Goal: Find specific page/section: Find specific page/section

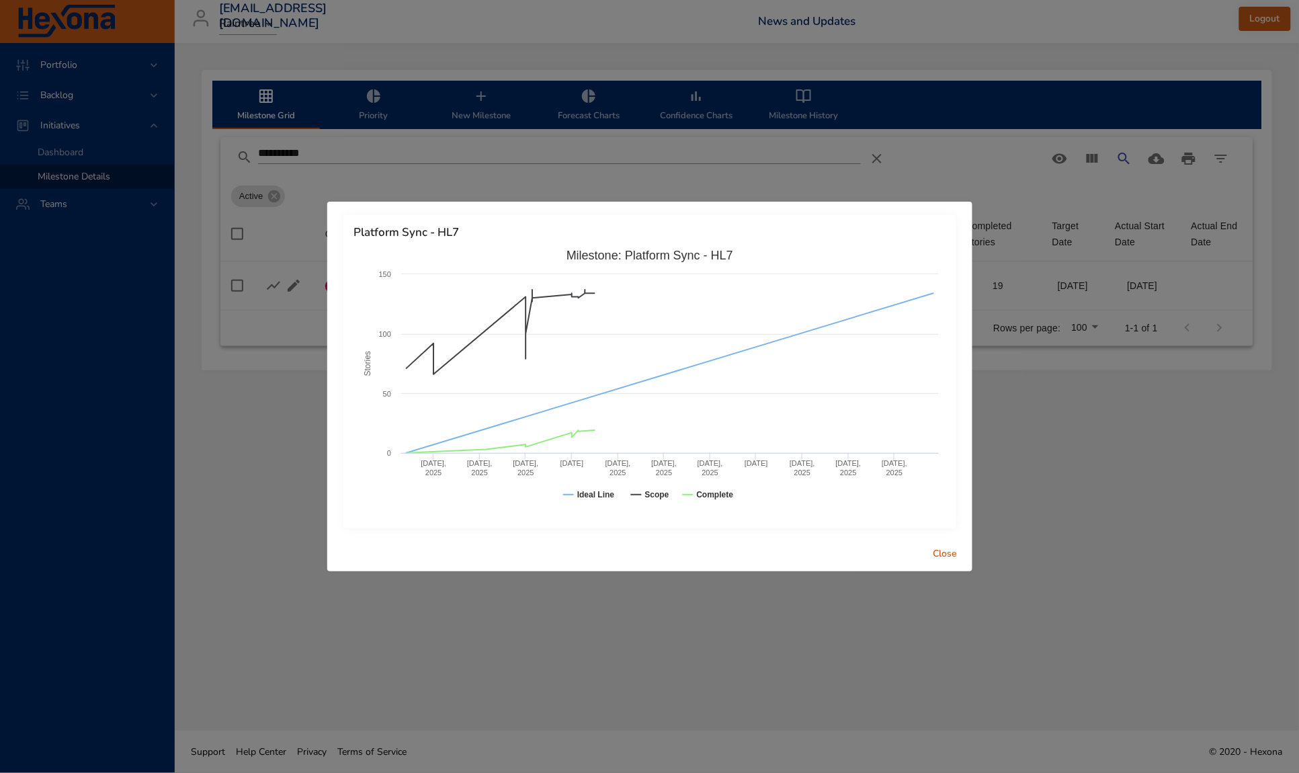
click at [951, 560] on span "Close" at bounding box center [946, 554] width 32 height 17
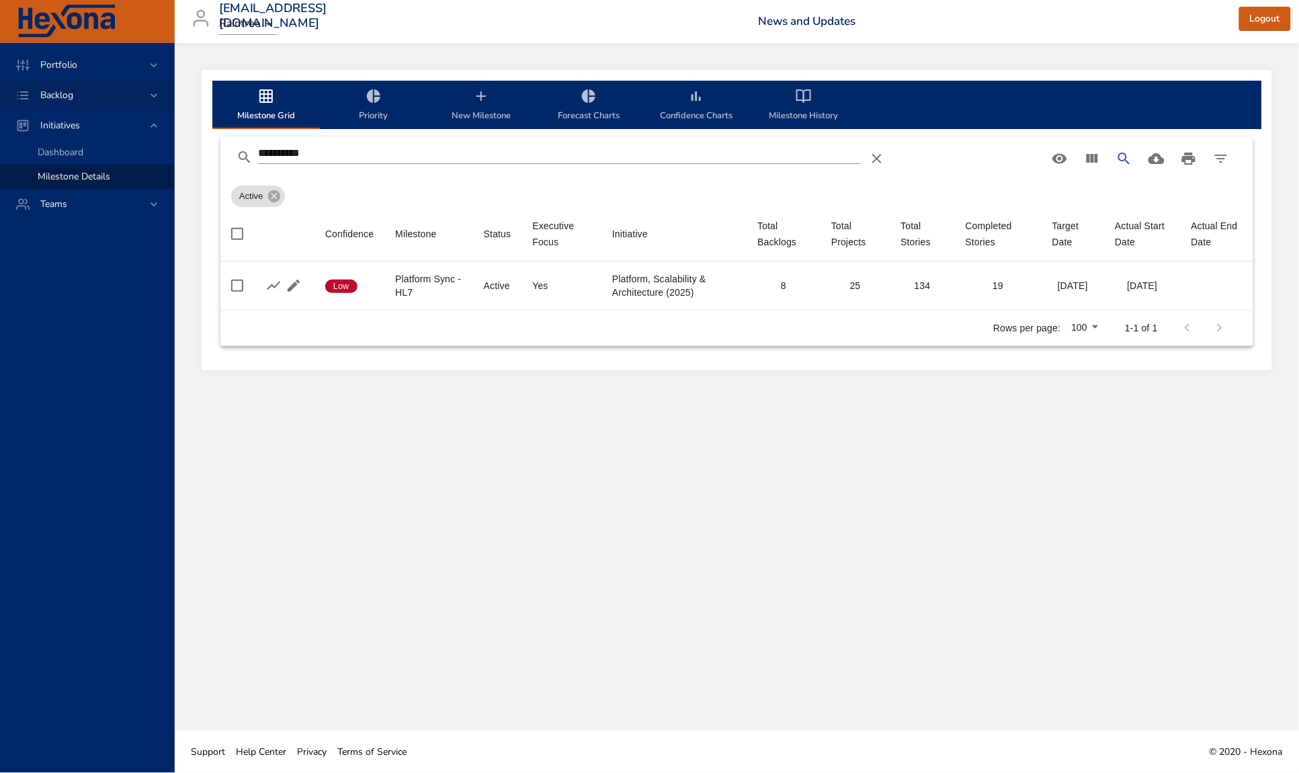
click at [52, 95] on span "Backlog" at bounding box center [57, 95] width 54 height 13
click at [77, 148] on span "Scenario Planning" at bounding box center [75, 146] width 75 height 13
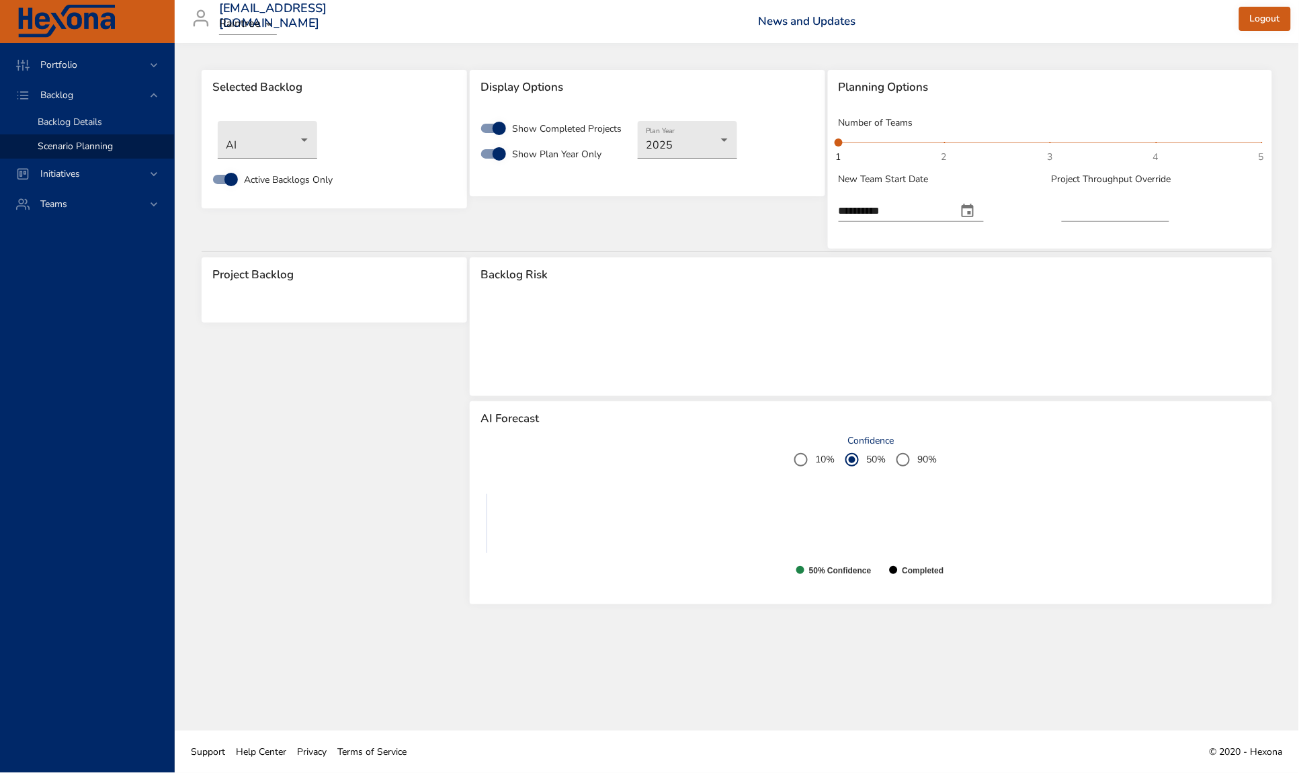
click at [85, 122] on span "Backlog Details" at bounding box center [70, 122] width 65 height 13
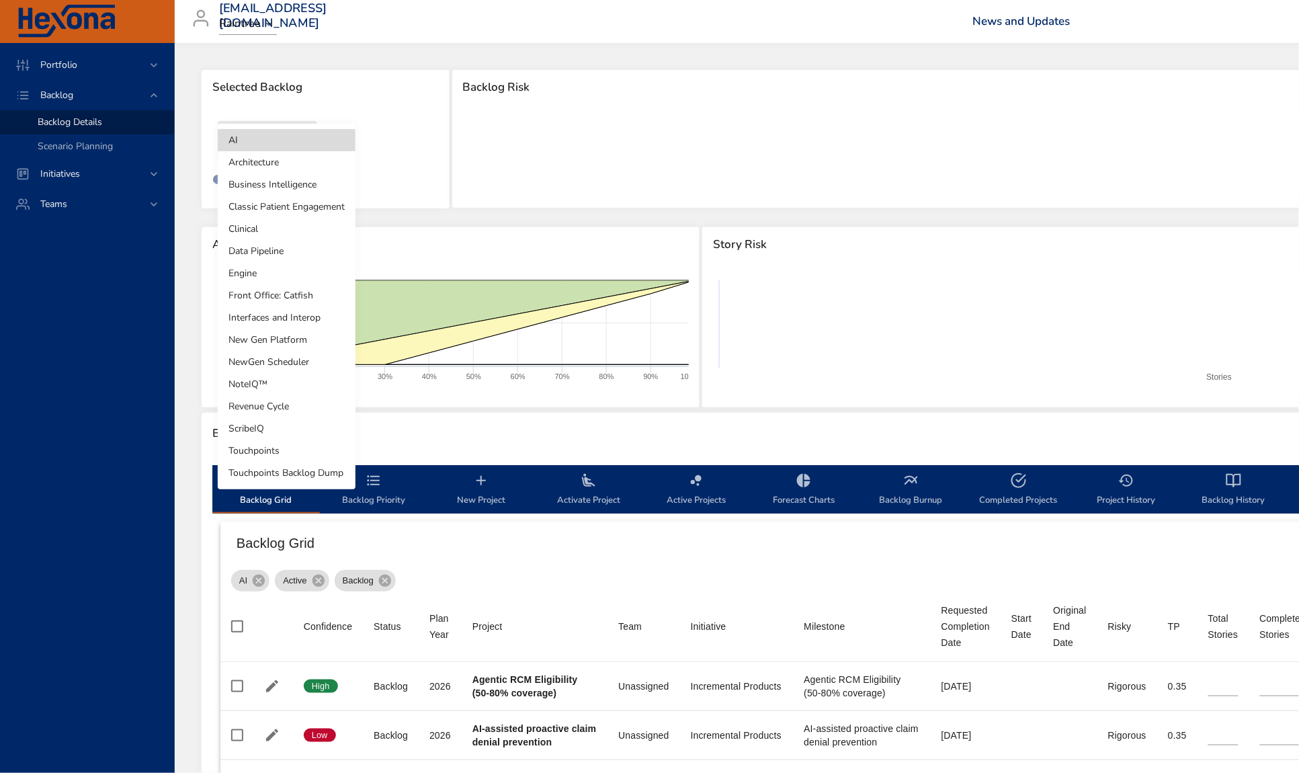
click at [245, 130] on body "Portfolio Backlog Backlog Details Scenario Planning Initiatives Teams [EMAIL_AD…" at bounding box center [649, 386] width 1299 height 773
click at [288, 211] on li "Classic Patient Engagement" at bounding box center [287, 207] width 138 height 22
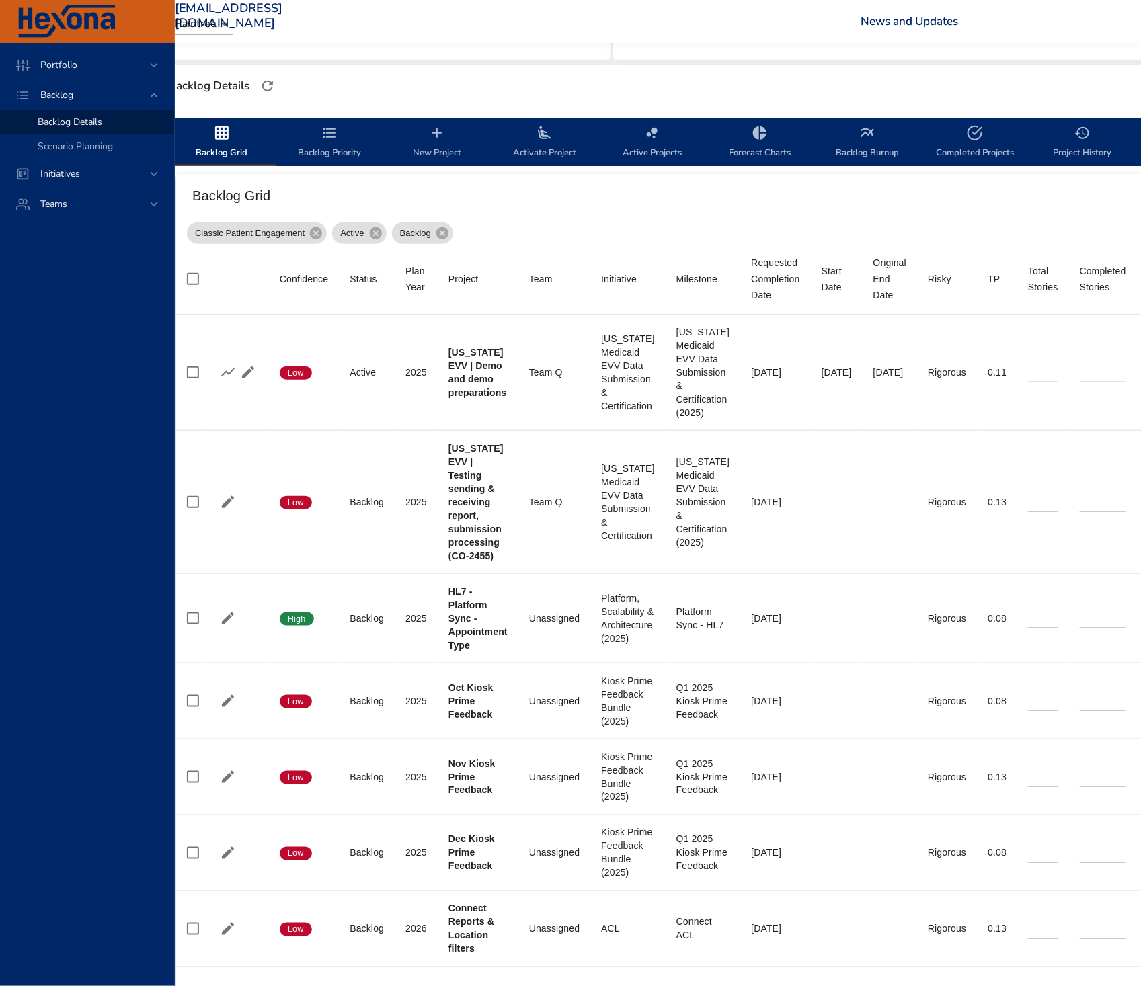
scroll to position [348, 15]
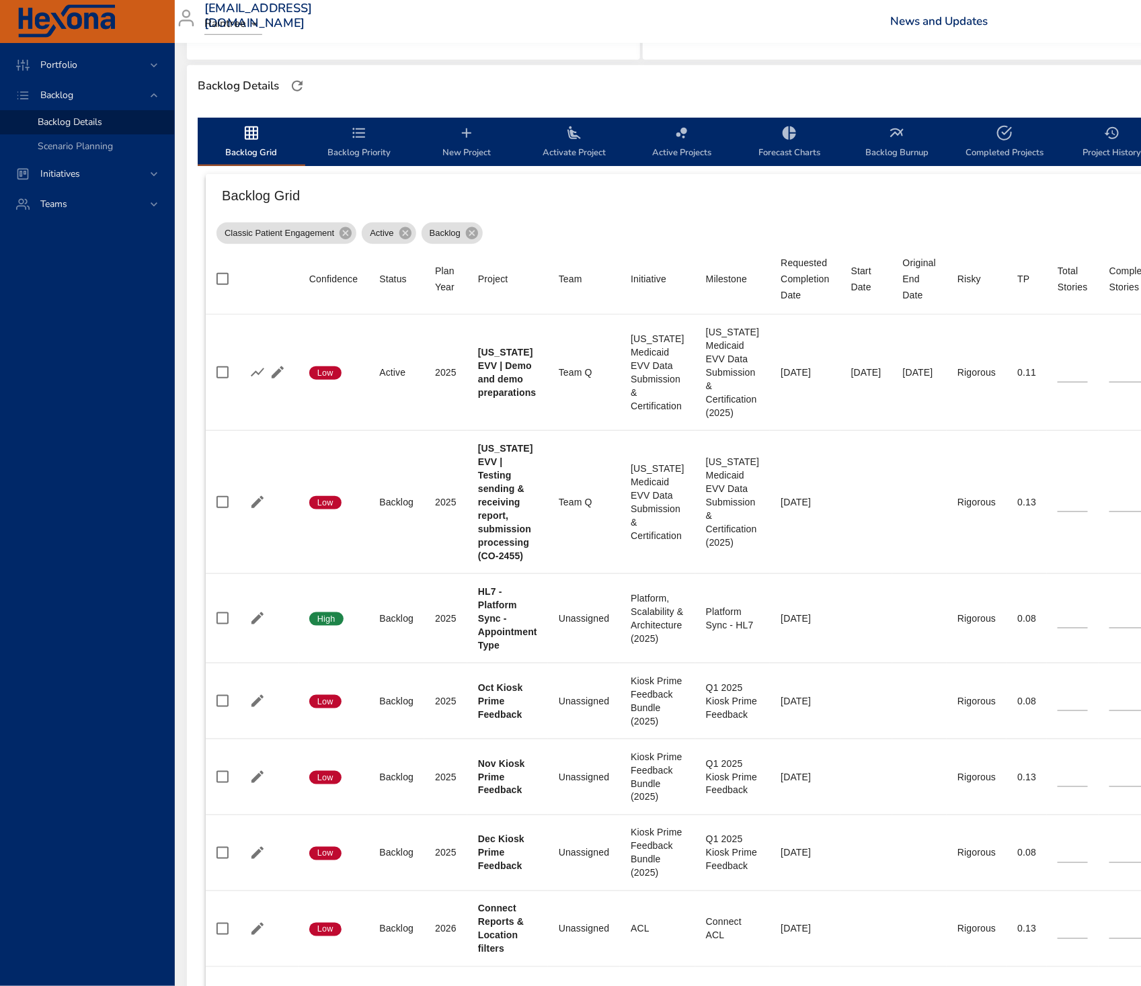
click at [362, 142] on span "Backlog Priority" at bounding box center [358, 143] width 91 height 36
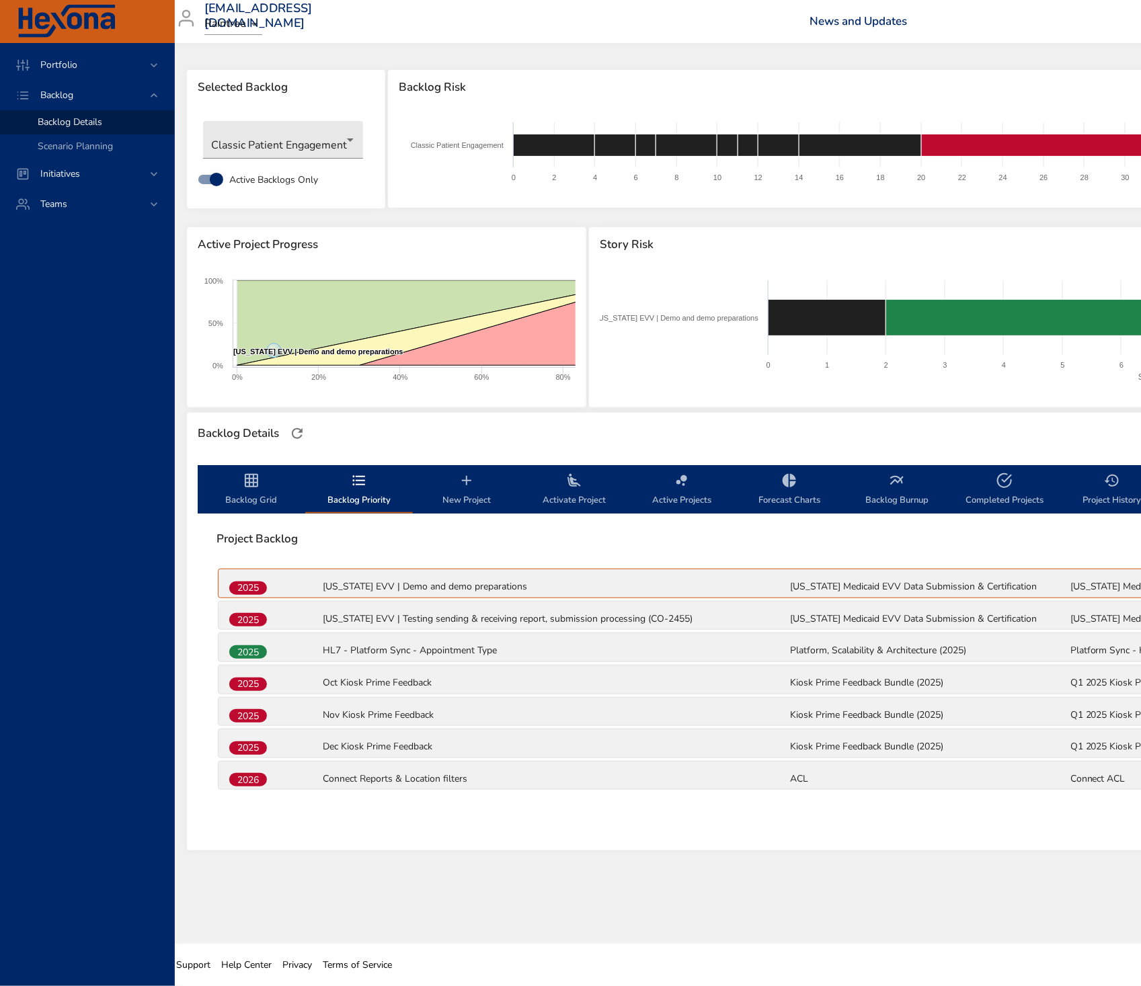
click at [1123, 480] on span "Project History" at bounding box center [1111, 491] width 91 height 36
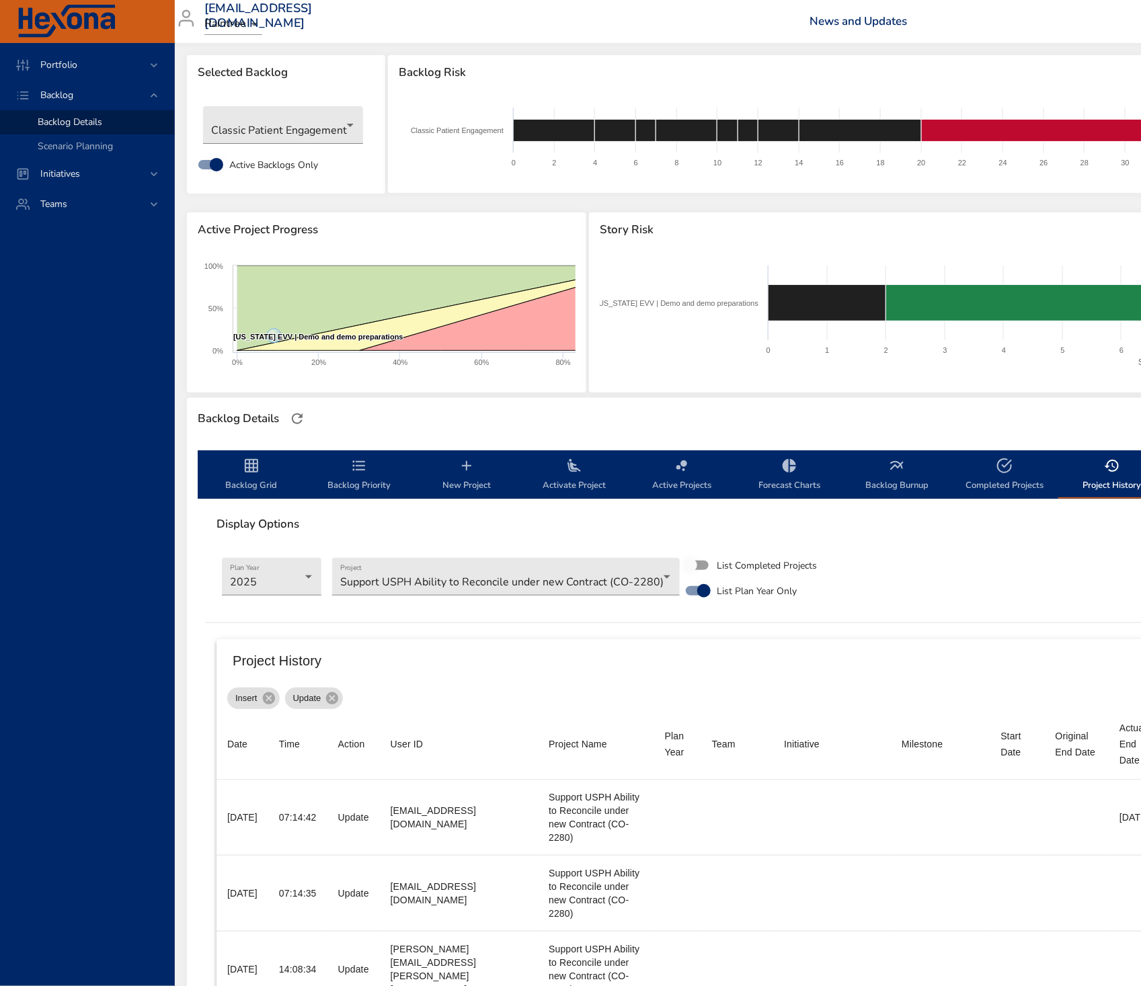
scroll to position [15, 15]
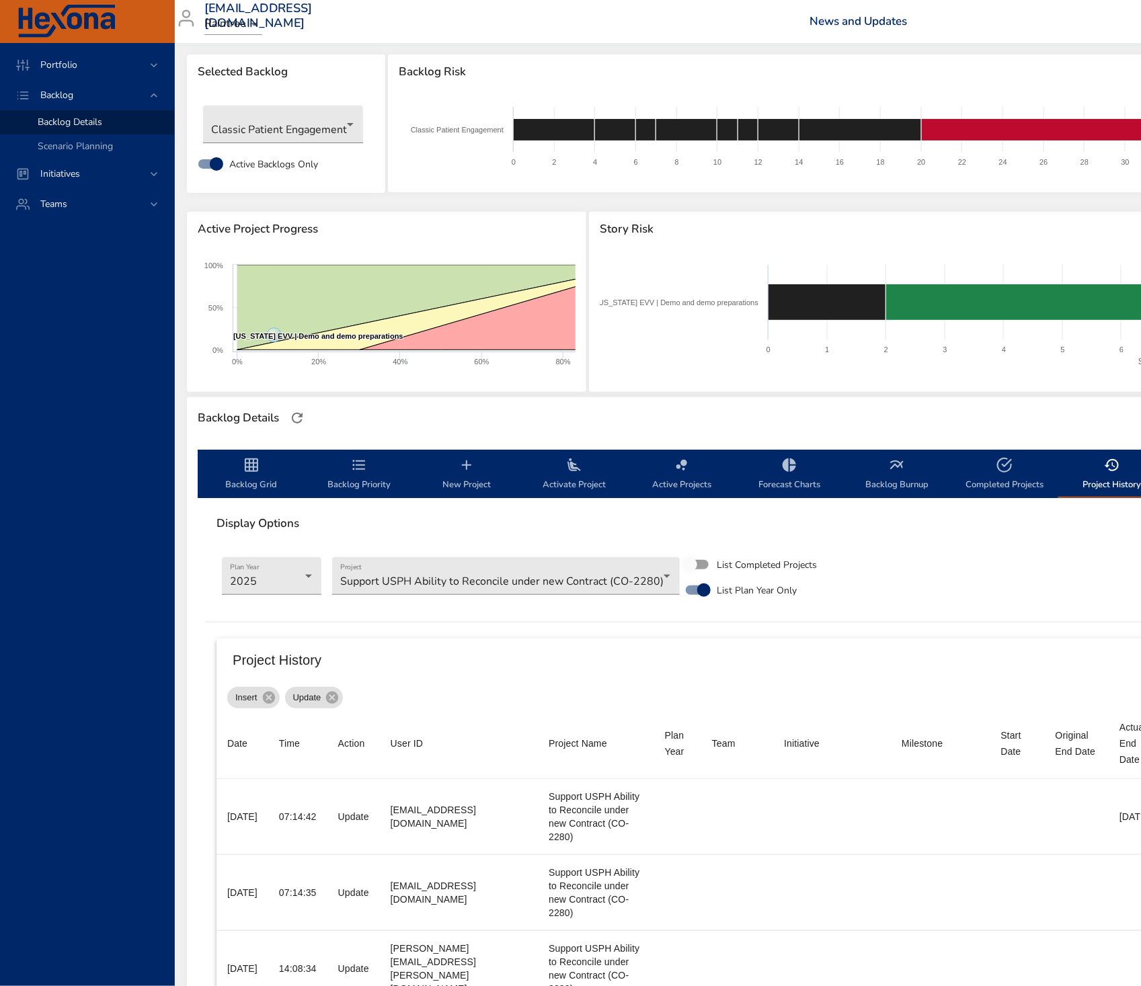
click at [1008, 482] on span "Completed Projects" at bounding box center [1004, 475] width 91 height 36
select select "***"
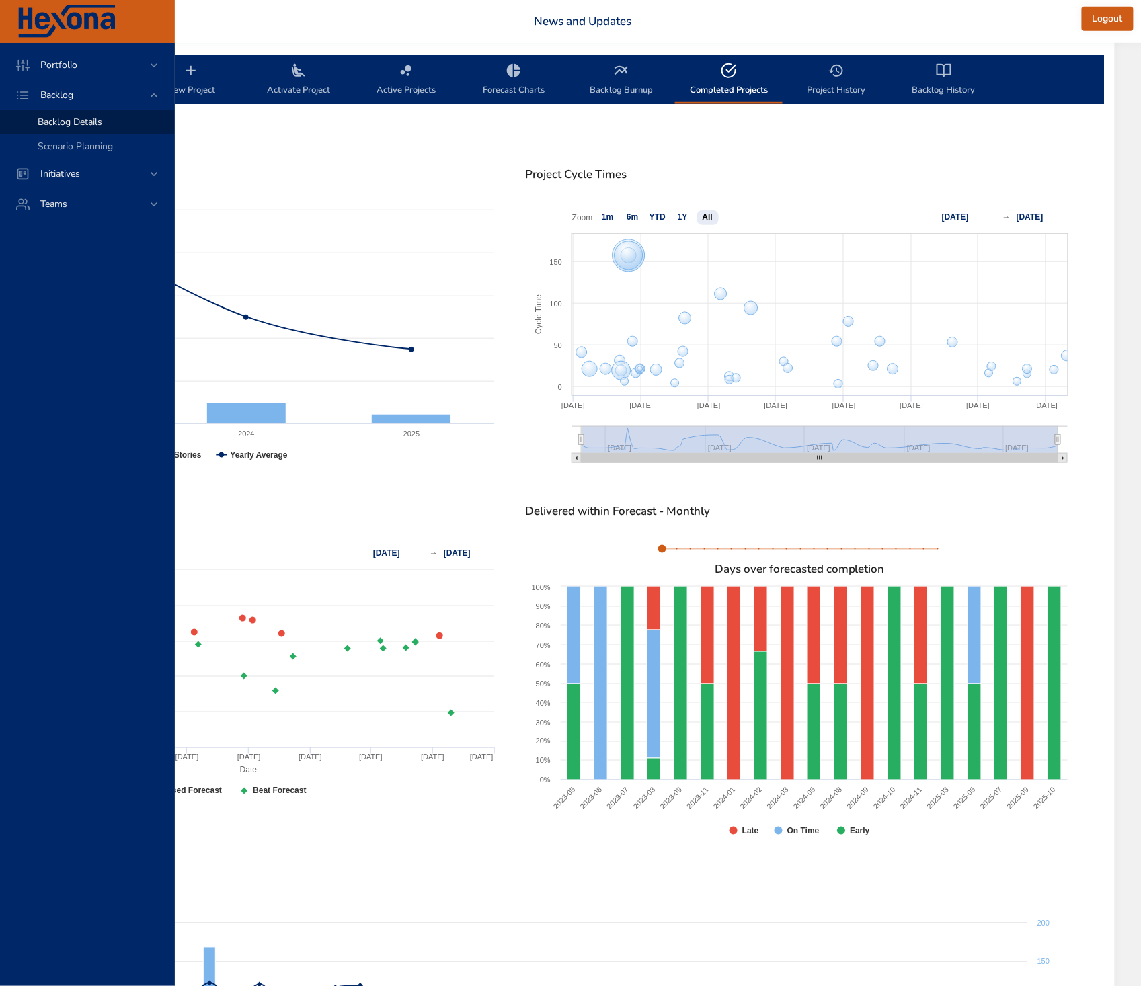
scroll to position [363, 290]
